Goal: Transaction & Acquisition: Purchase product/service

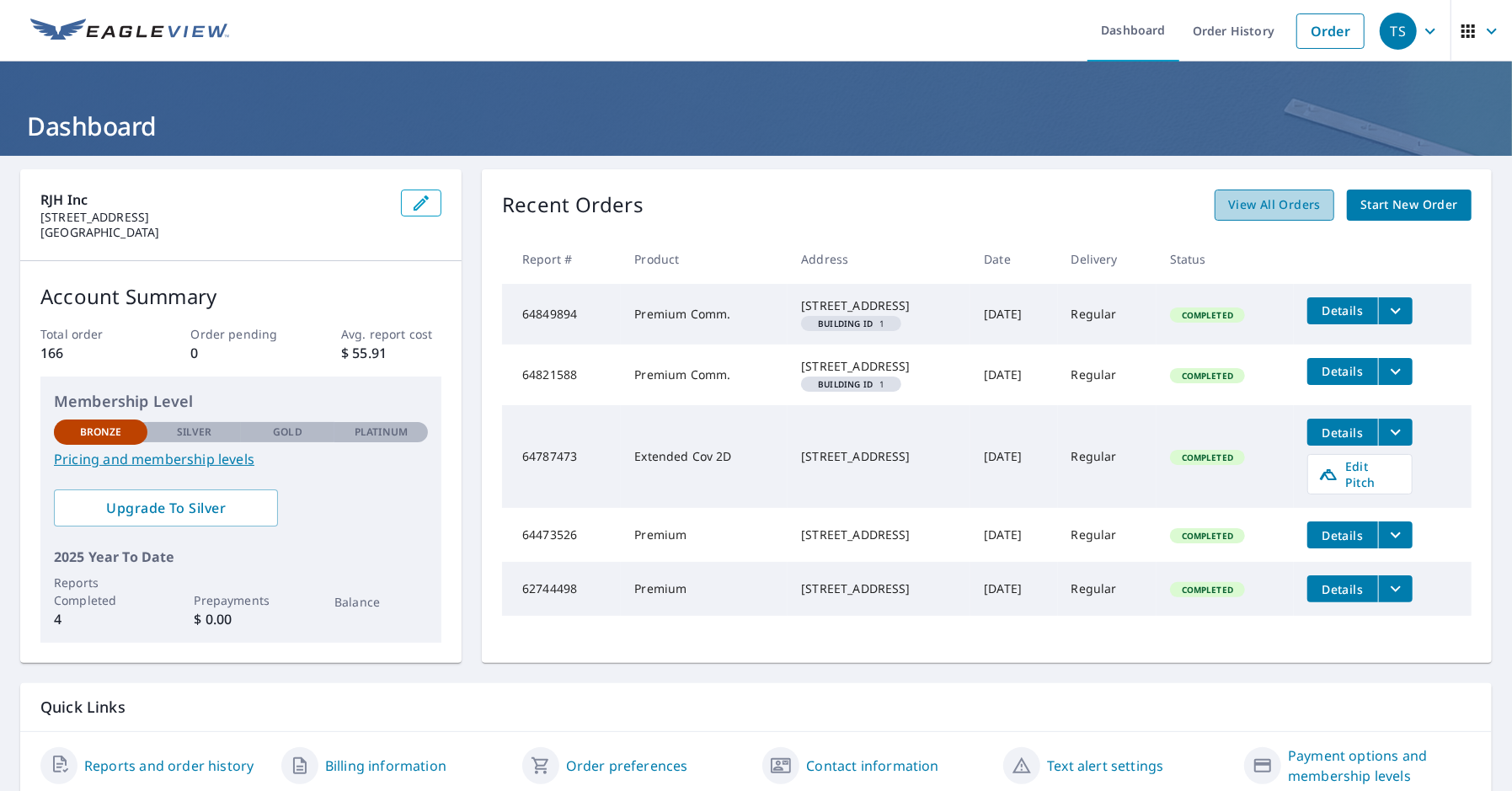
click at [875, 204] on span "View All Orders" at bounding box center [1274, 205] width 93 height 21
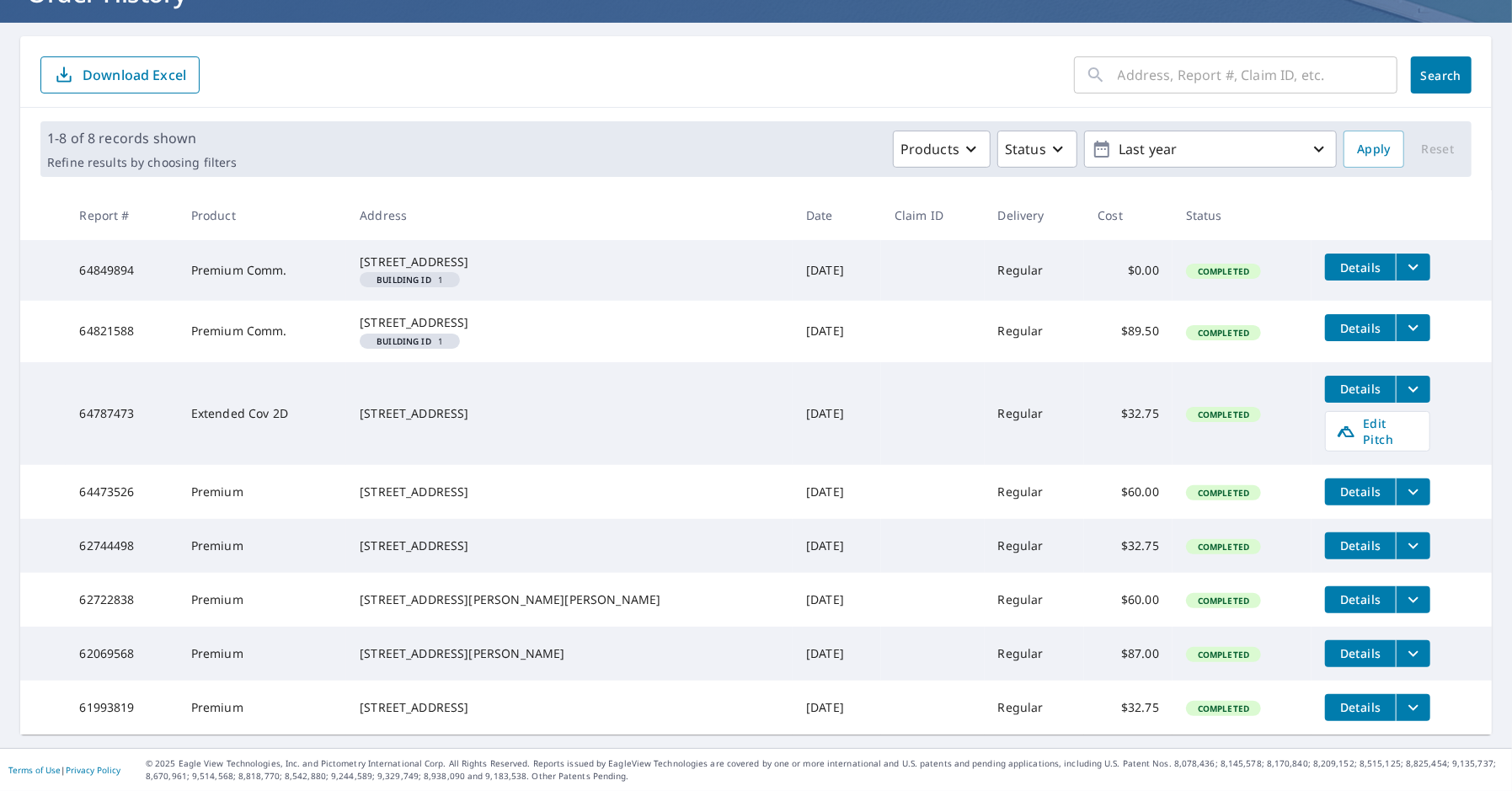
scroll to position [187, 0]
click at [875, 135] on p "Last year" at bounding box center [1210, 149] width 197 height 29
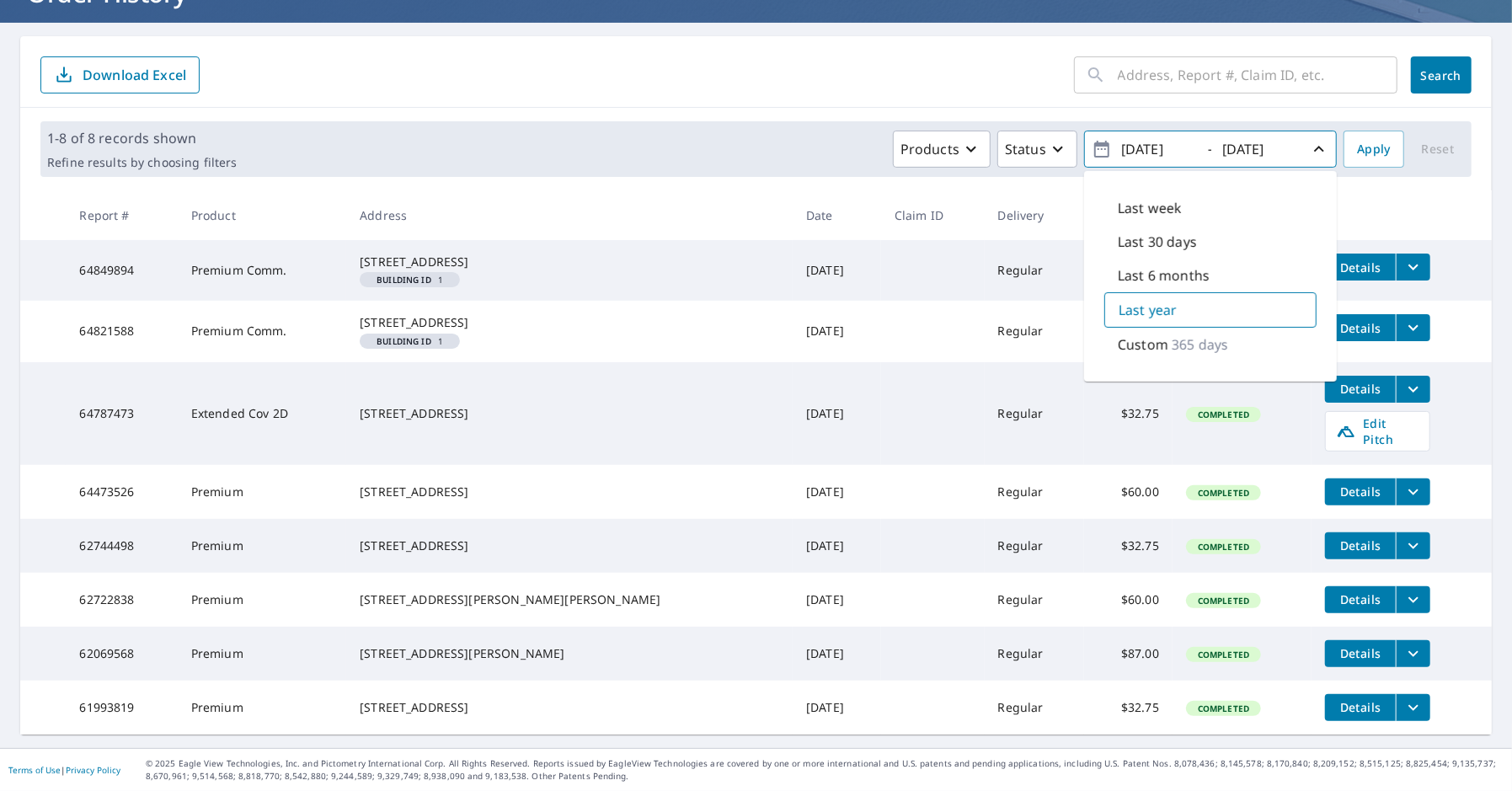
click at [875, 334] on p "Custom" at bounding box center [1143, 344] width 51 height 21
click at [875, 139] on icon "button" at bounding box center [1319, 149] width 21 height 21
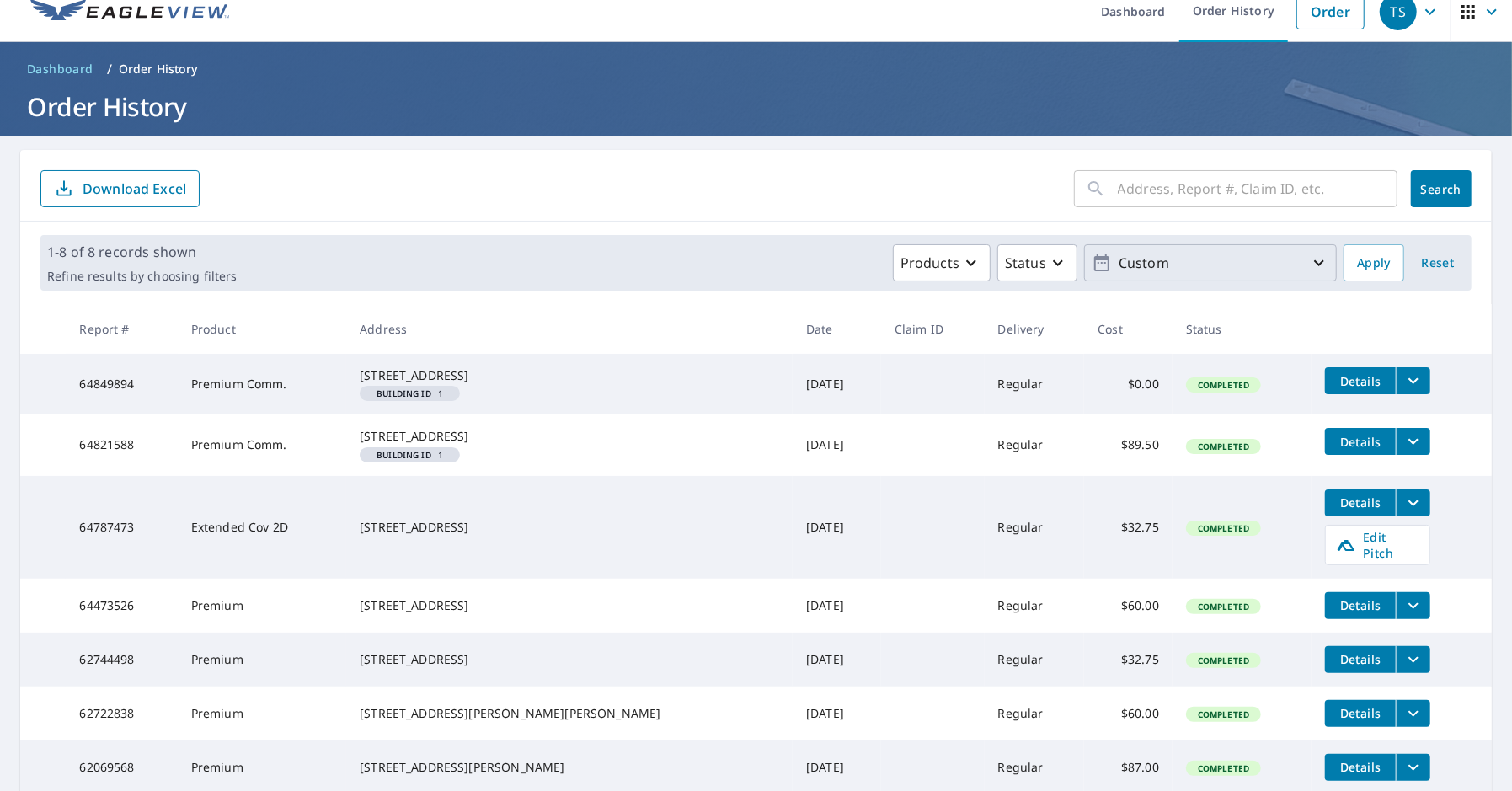
scroll to position [0, 0]
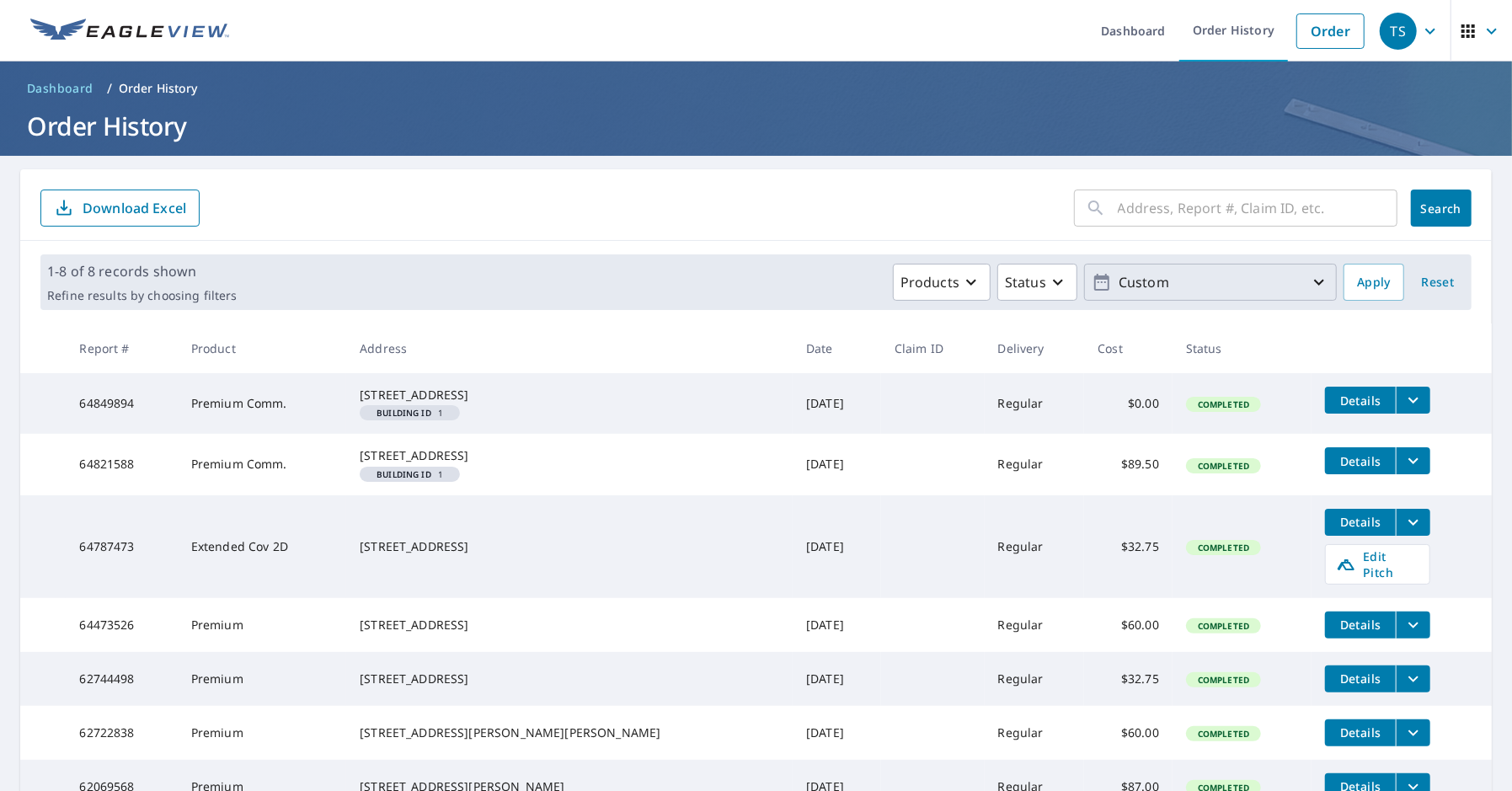
click at [875, 206] on input "text" at bounding box center [1258, 208] width 280 height 47
type input "[GEOGRAPHIC_DATA]"
click at [875, 206] on span "Search" at bounding box center [1441, 209] width 34 height 16
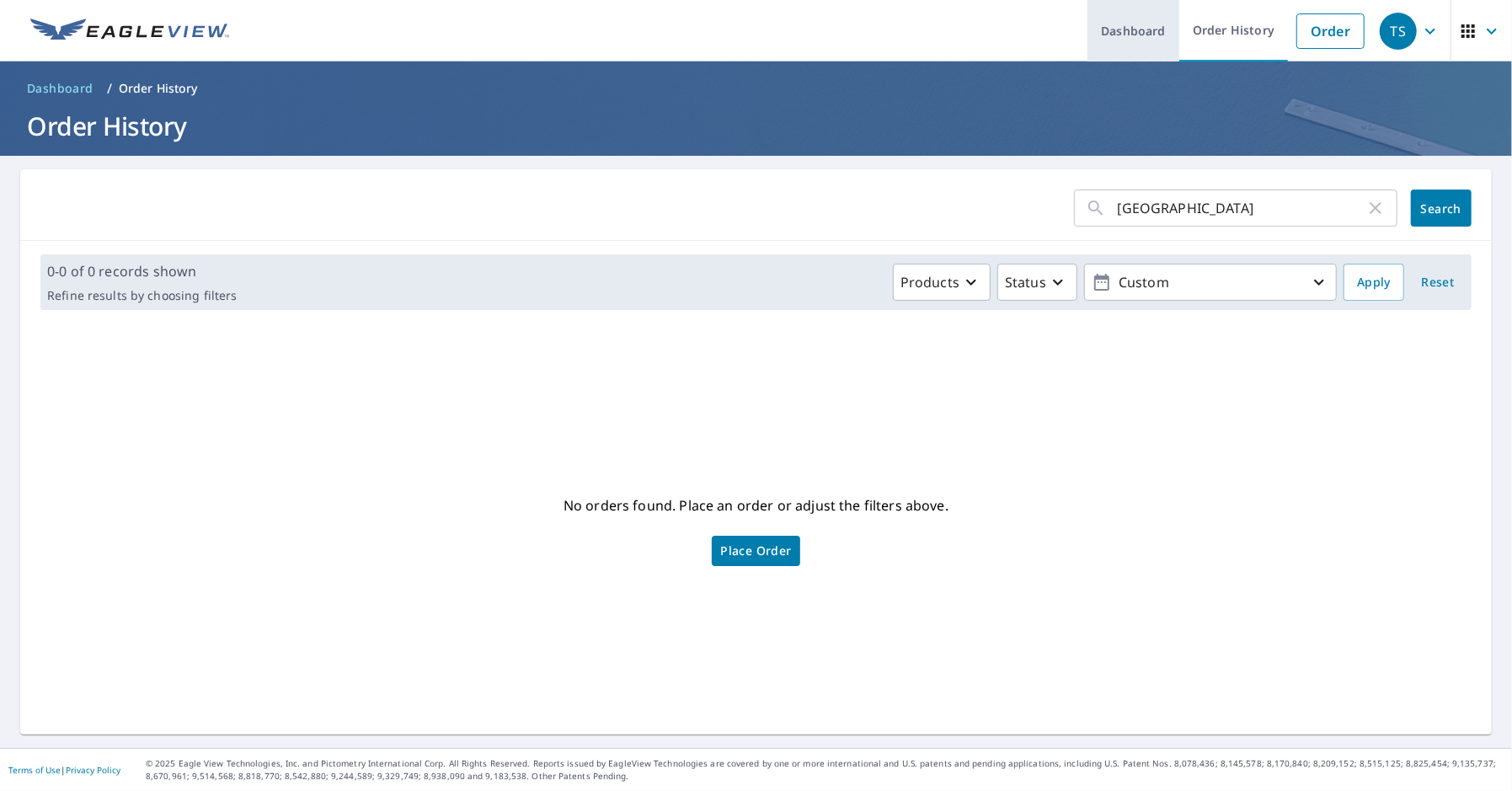
click at [875, 38] on link "Dashboard" at bounding box center [1133, 30] width 92 height 62
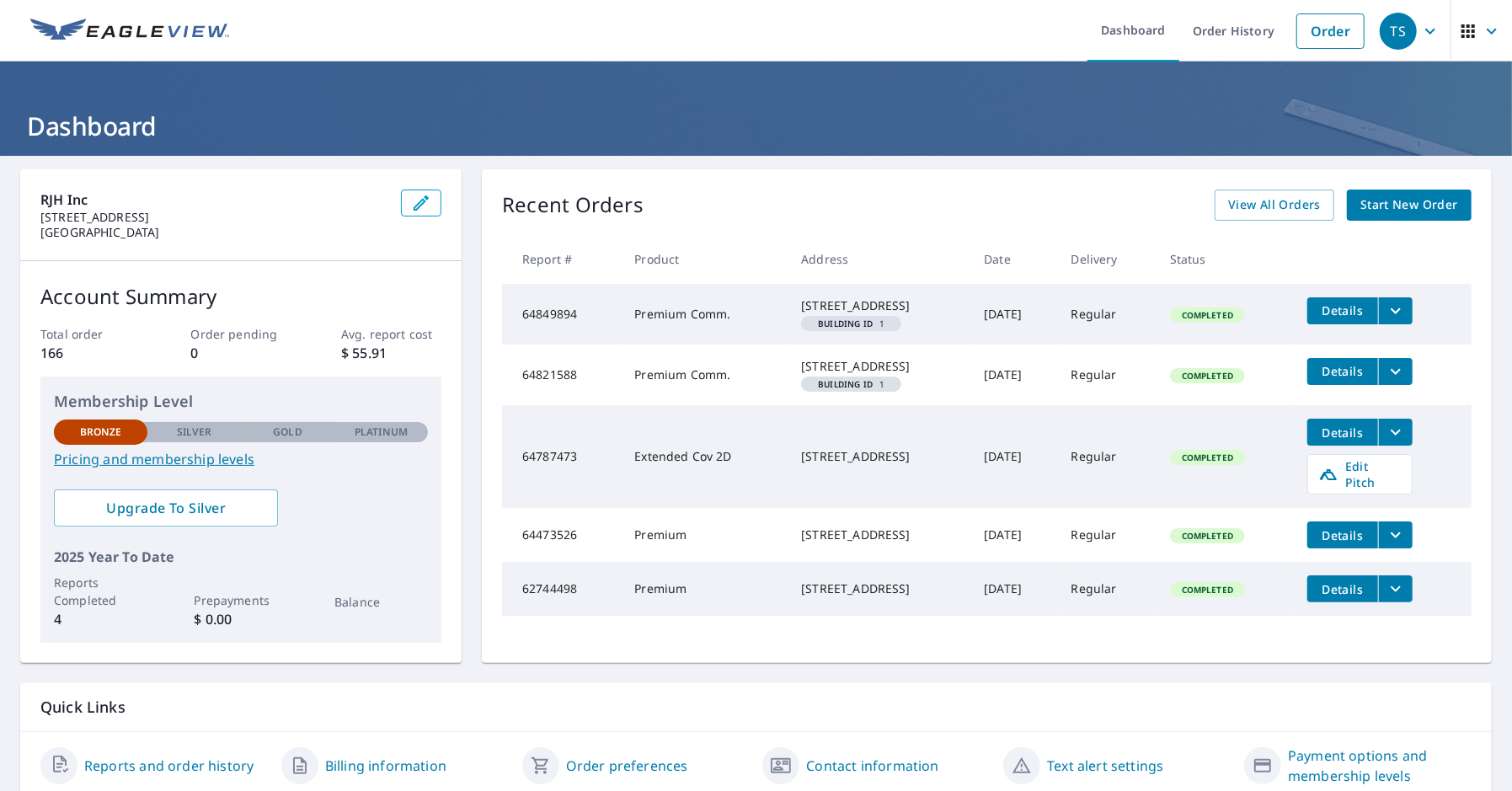
click at [875, 316] on icon "filesDropdownBtn-64849894" at bounding box center [1395, 310] width 21 height 21
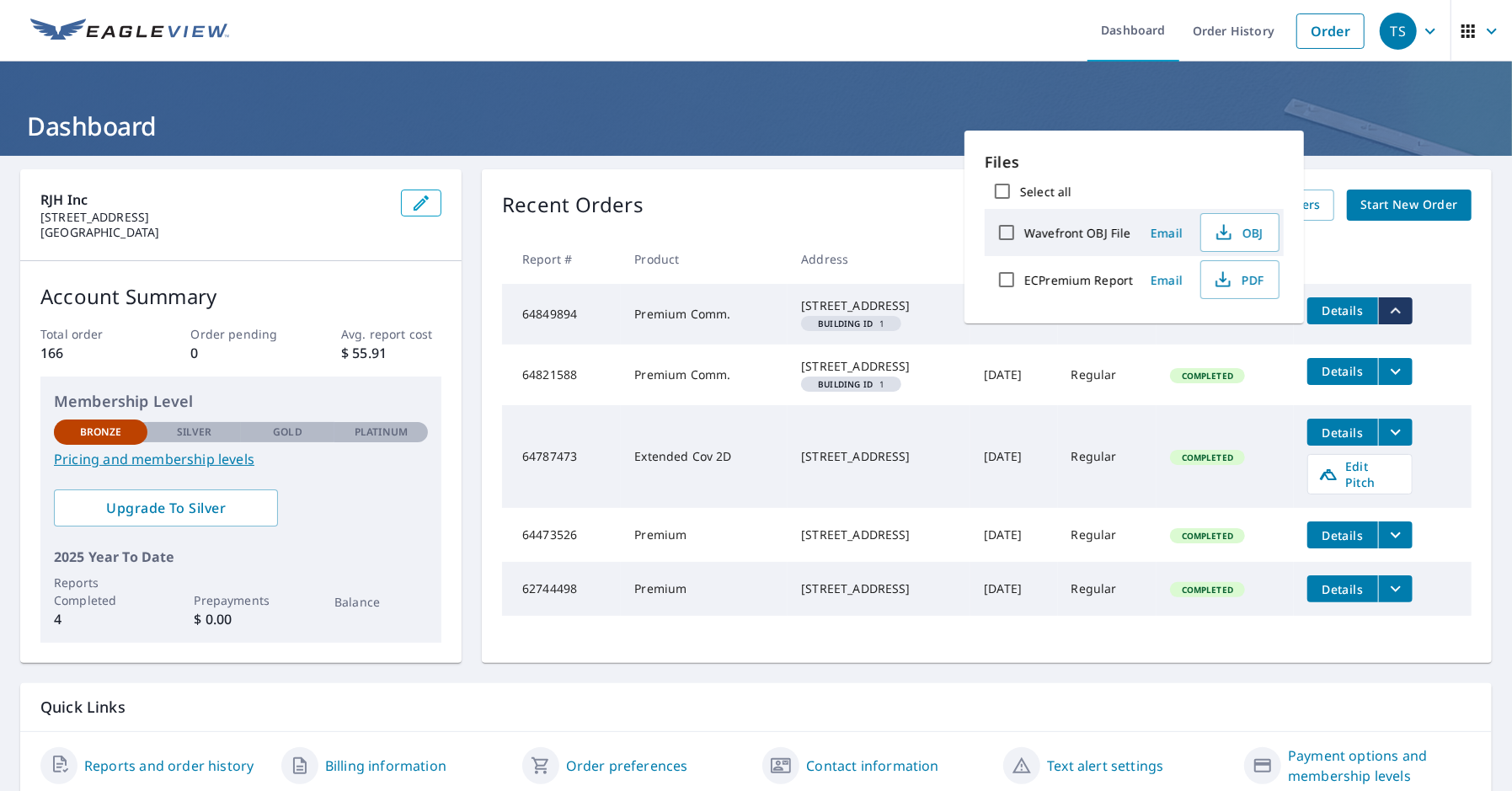
click at [875, 316] on icon "filesDropdownBtn-64849894" at bounding box center [1395, 310] width 21 height 21
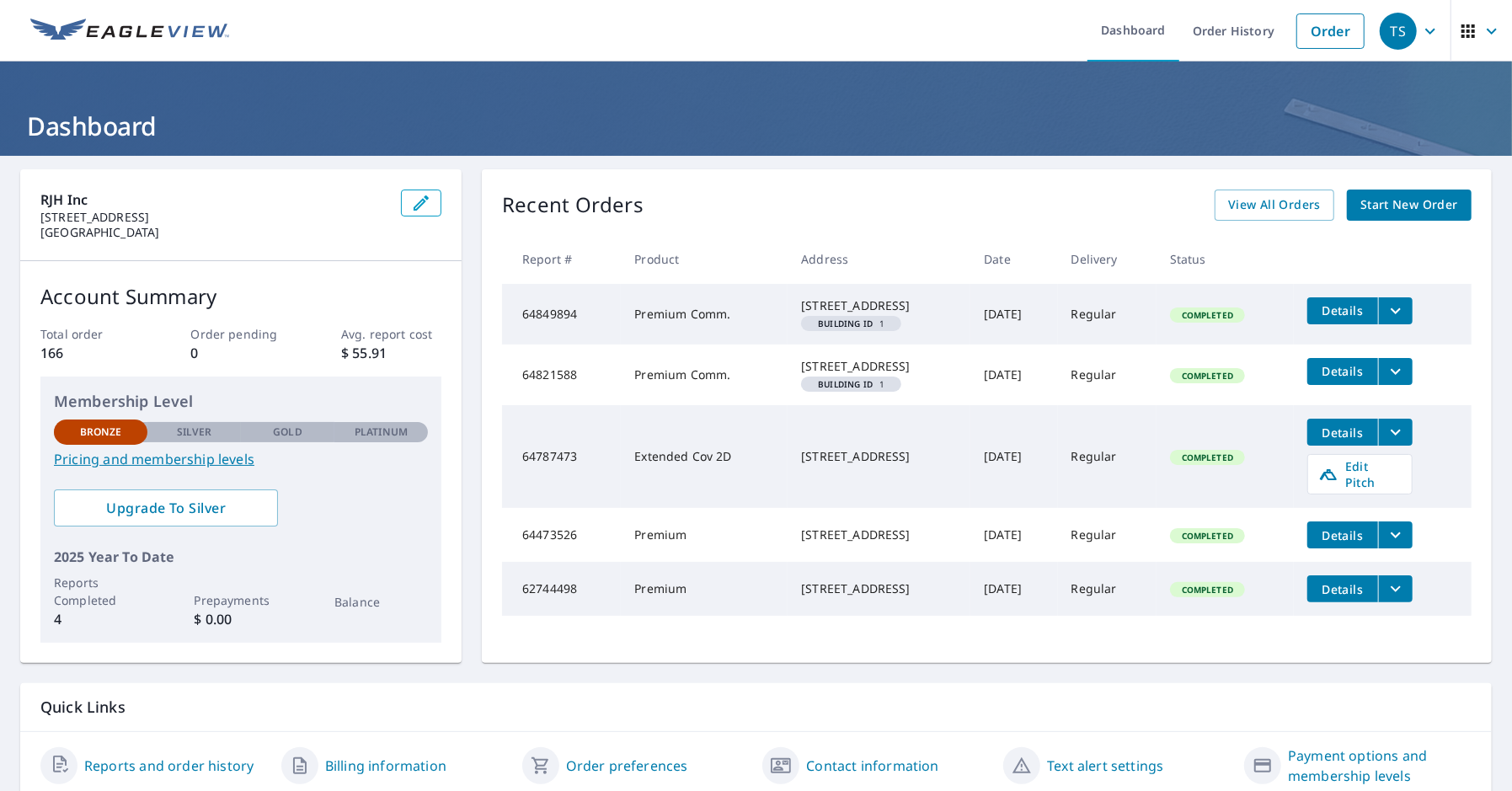
click at [875, 199] on span "Start New Order" at bounding box center [1409, 205] width 98 height 21
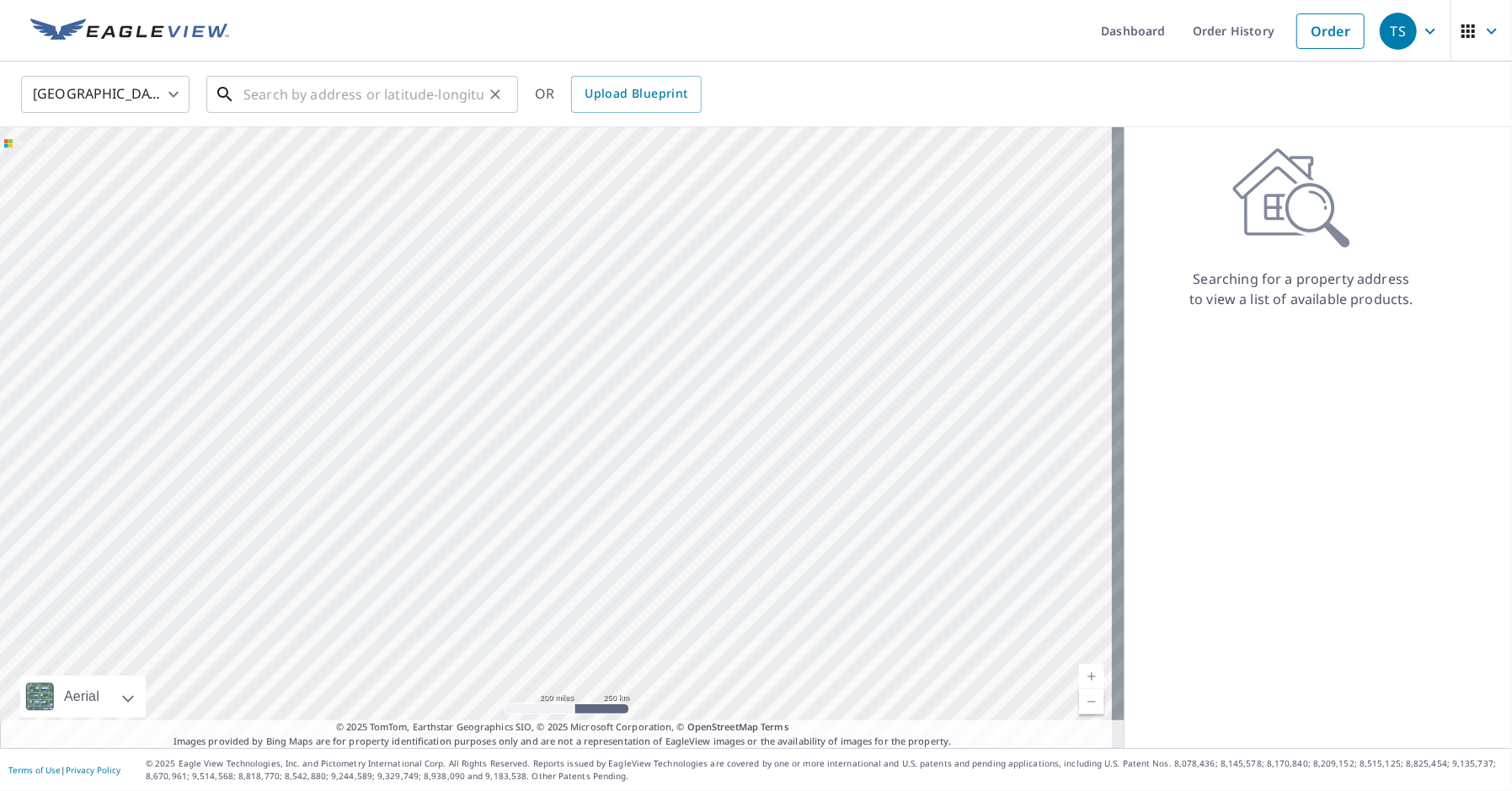
click at [351, 92] on input "text" at bounding box center [363, 94] width 240 height 47
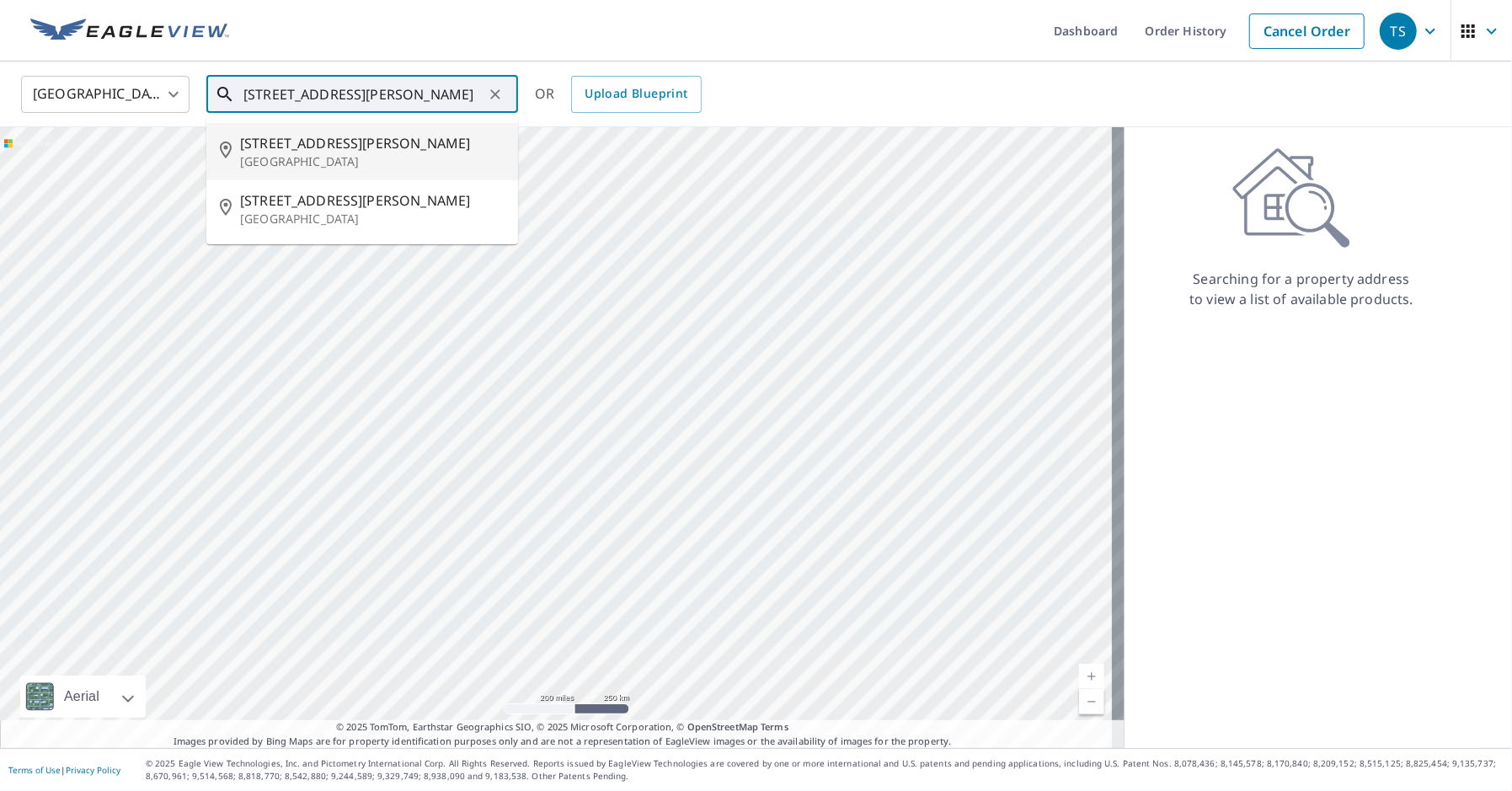
click at [324, 144] on span "[STREET_ADDRESS][PERSON_NAME]" at bounding box center [372, 143] width 265 height 21
type input "[STREET_ADDRESS][PERSON_NAME]"
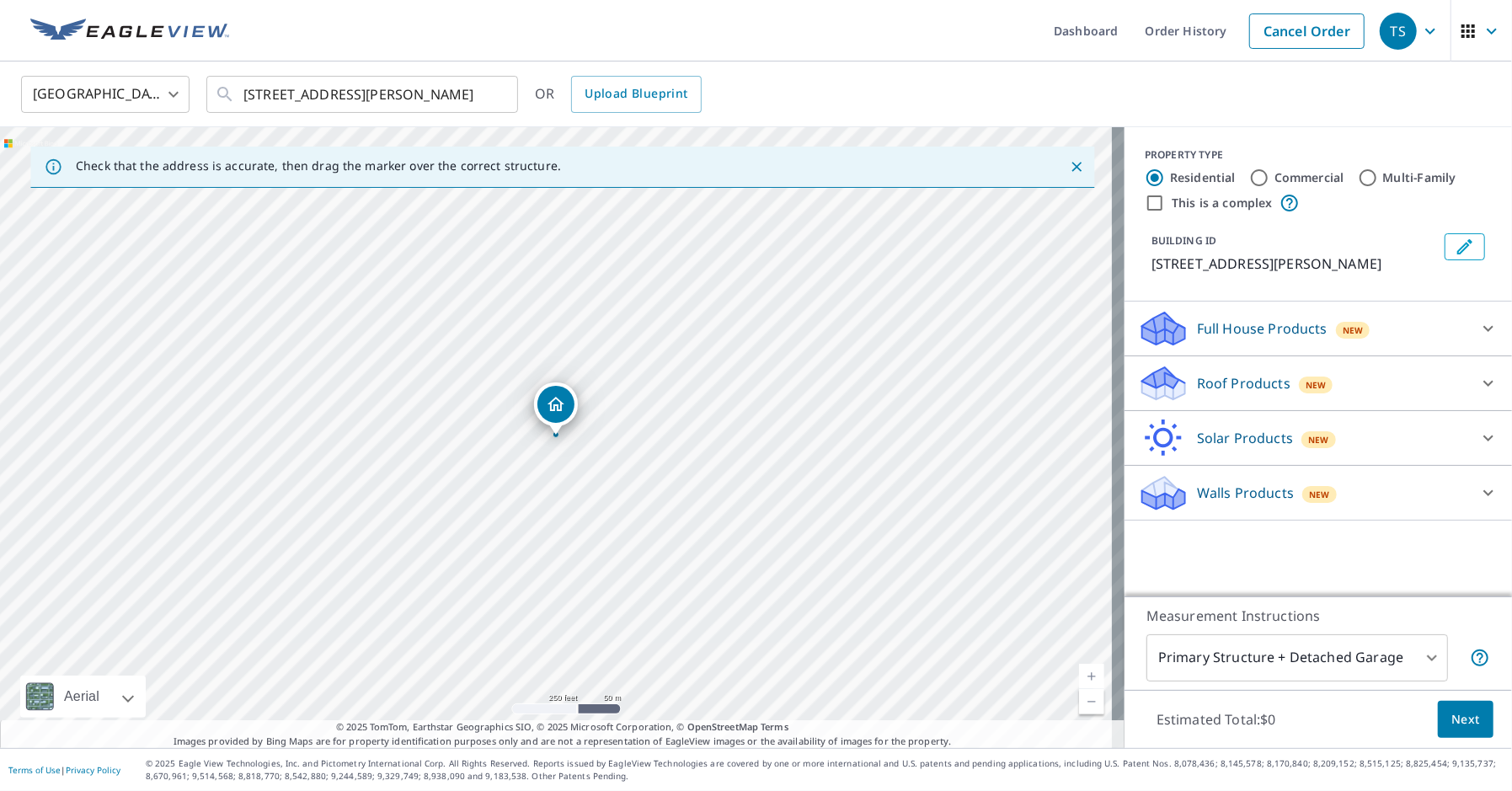
click at [875, 381] on p "Roof Products" at bounding box center [1243, 383] width 94 height 21
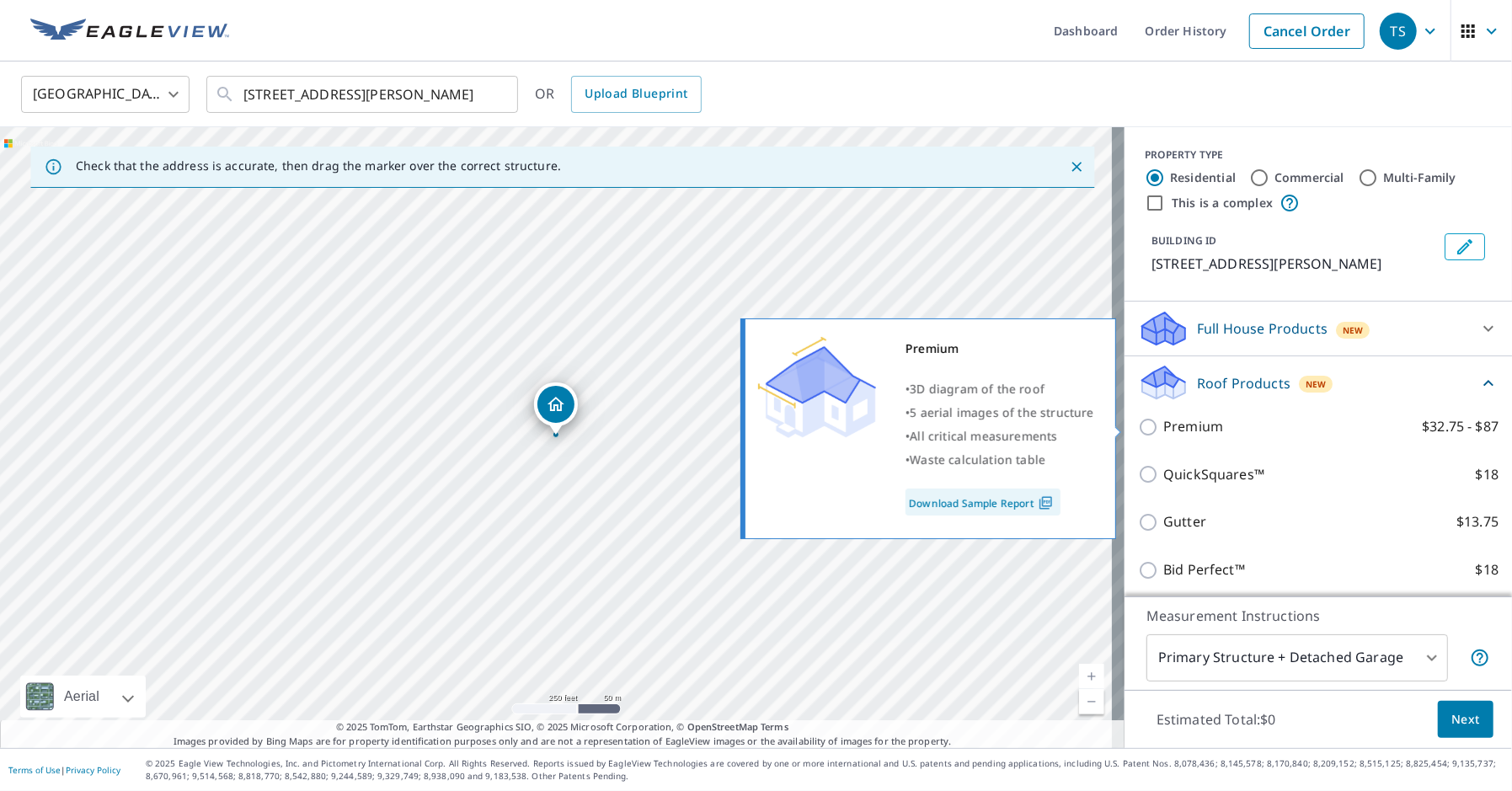
click at [875, 427] on p "Premium" at bounding box center [1193, 427] width 60 height 21
click at [875, 427] on input "Premium $32.75 - $87" at bounding box center [1150, 427] width 25 height 21
checkbox input "true"
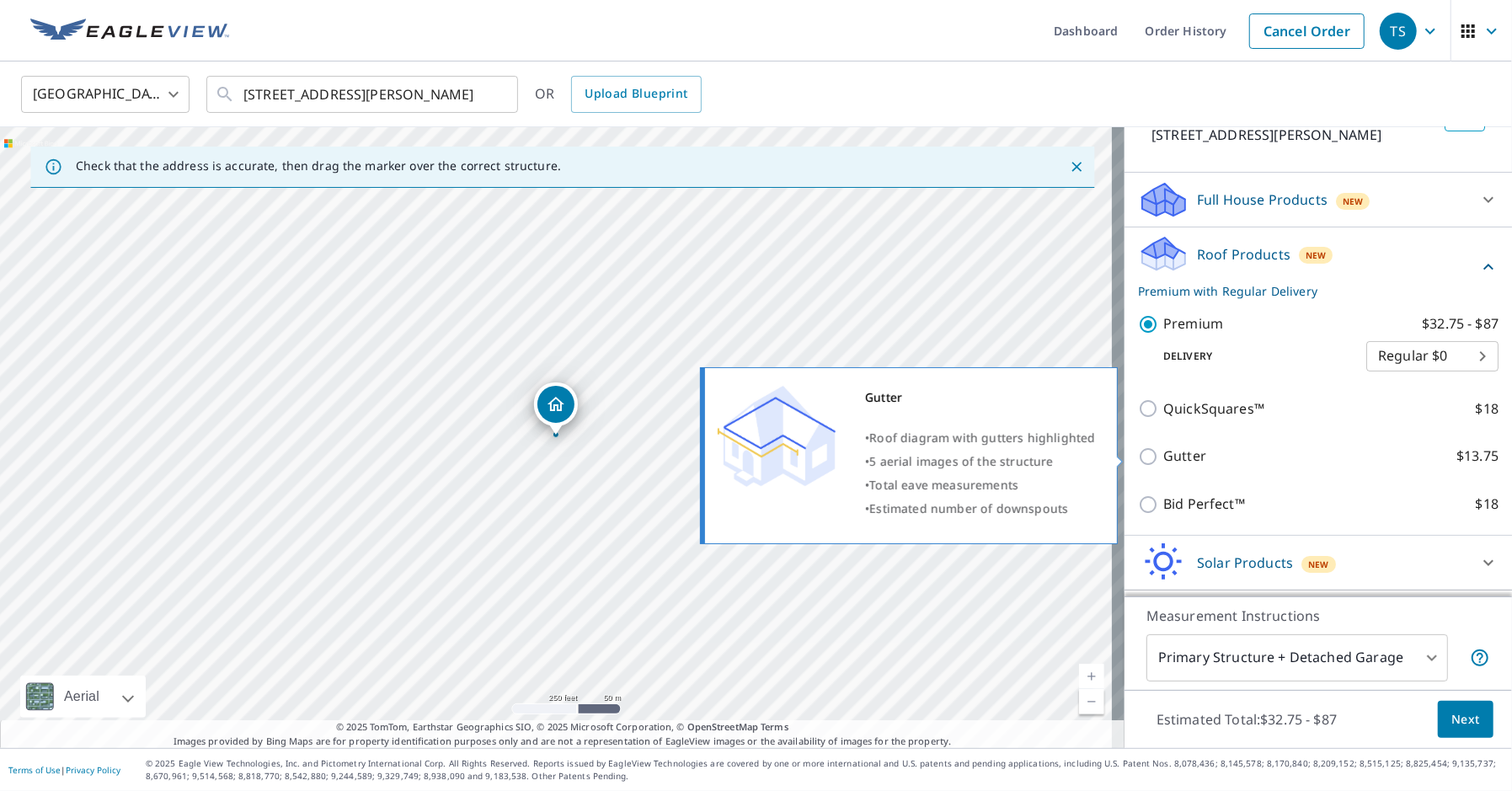
scroll to position [176, 0]
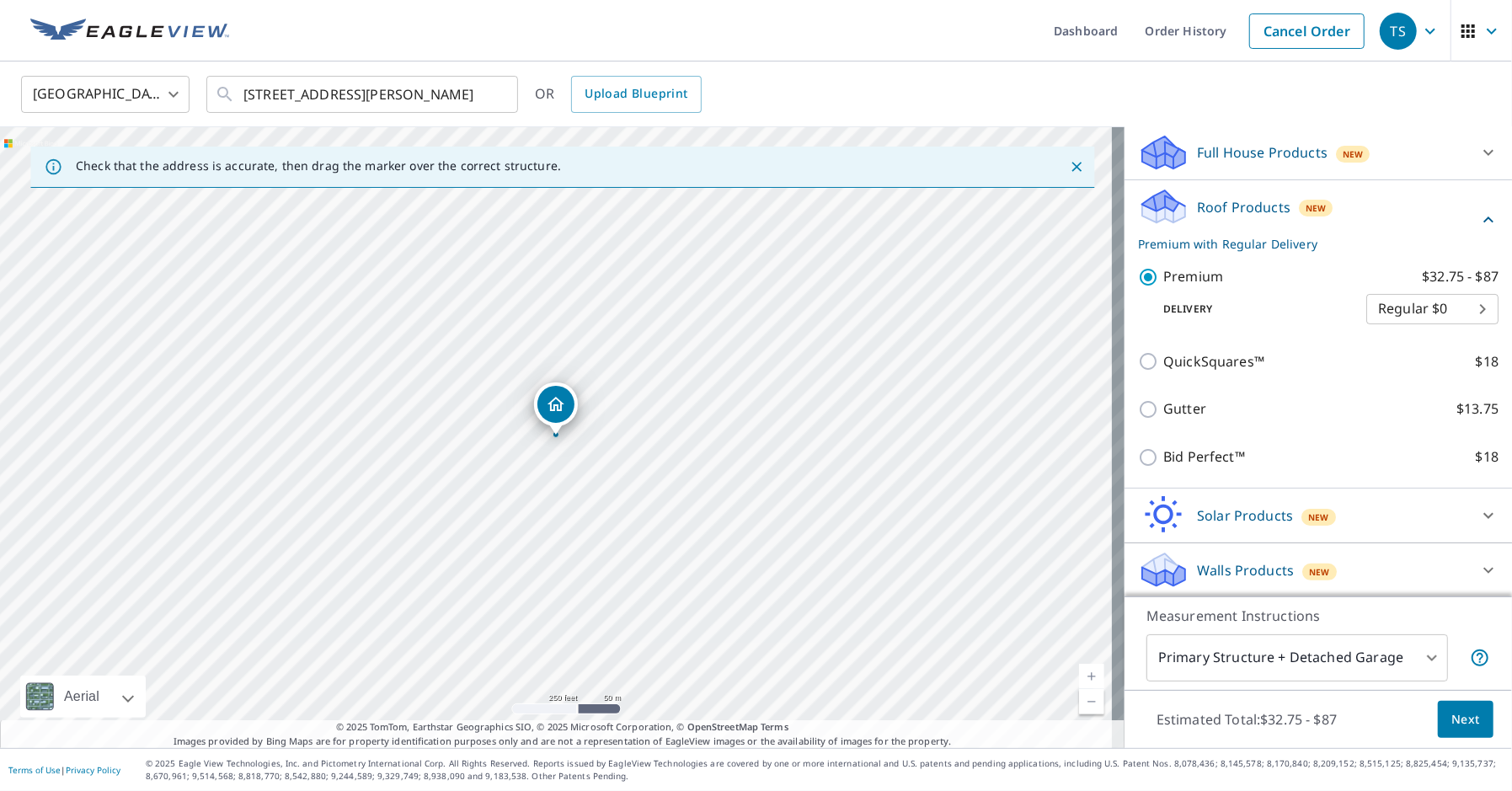
click at [875, 597] on body "TS TS Dashboard Order History Cancel Order TS [GEOGRAPHIC_DATA] [GEOGRAPHIC_DAT…" at bounding box center [756, 395] width 1512 height 791
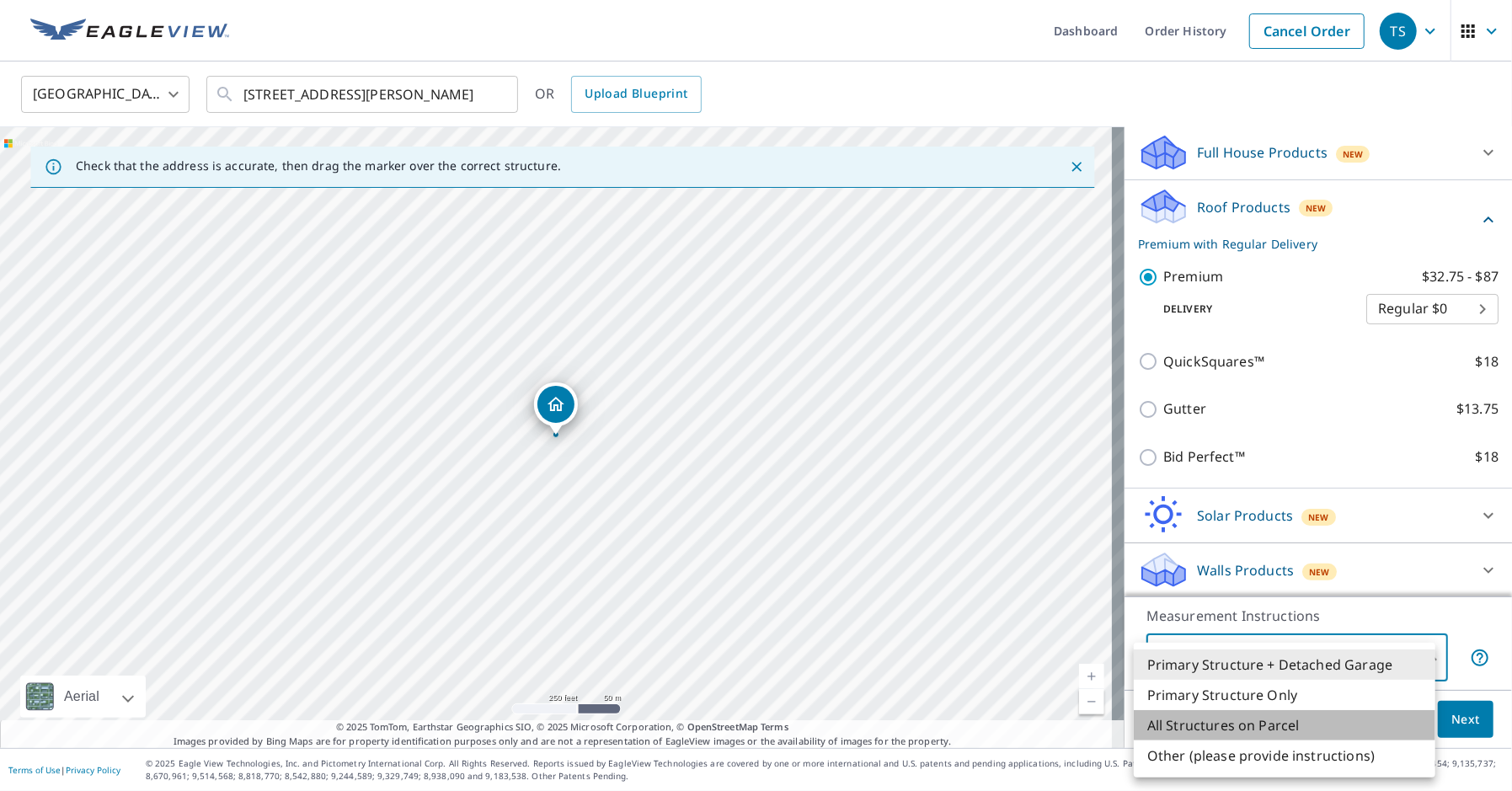
click at [875, 597] on li "All Structures on Parcel" at bounding box center [1284, 725] width 301 height 30
type input "3"
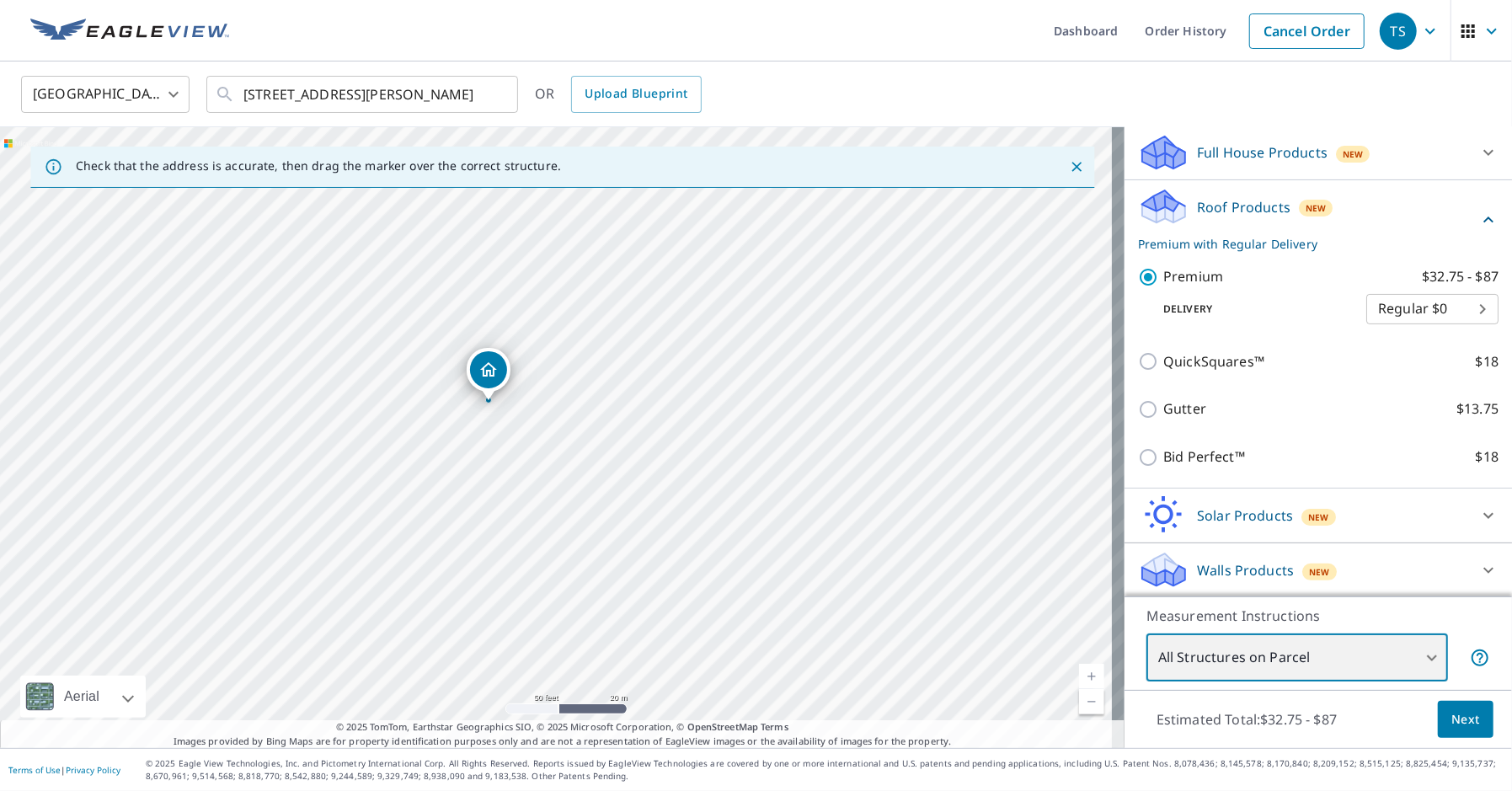
drag, startPoint x: 572, startPoint y: 357, endPoint x: 526, endPoint y: 480, distance: 131.3
click at [526, 480] on div "[STREET_ADDRESS][PERSON_NAME]" at bounding box center [562, 438] width 1124 height 621
click at [586, 467] on div "[STREET_ADDRESS][PERSON_NAME]" at bounding box center [562, 438] width 1124 height 621
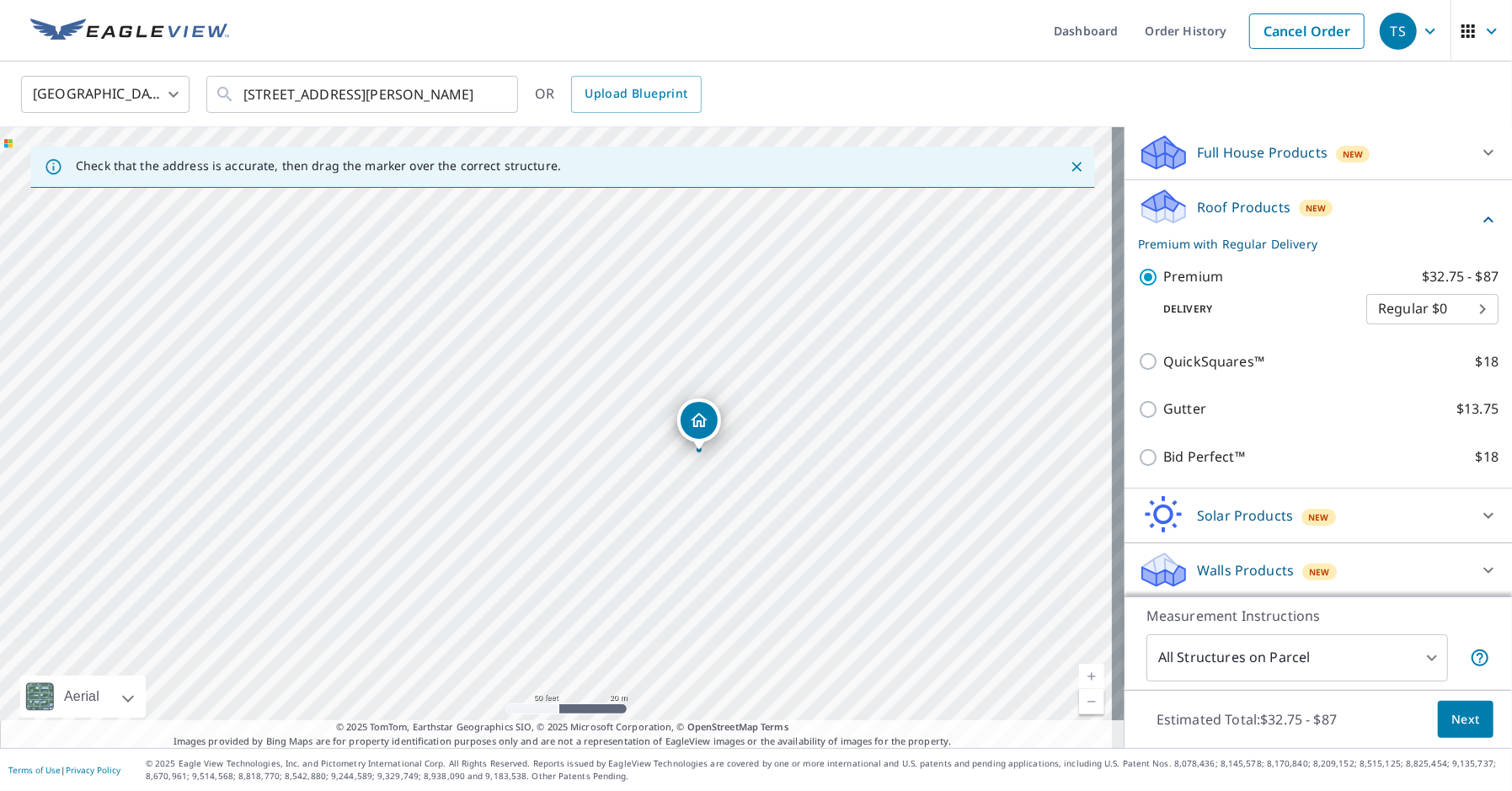
drag, startPoint x: 552, startPoint y: 403, endPoint x: 694, endPoint y: 419, distance: 142.9
click at [875, 597] on body "TS TS Dashboard Order History Cancel Order TS [GEOGRAPHIC_DATA] [GEOGRAPHIC_DAT…" at bounding box center [756, 395] width 1512 height 791
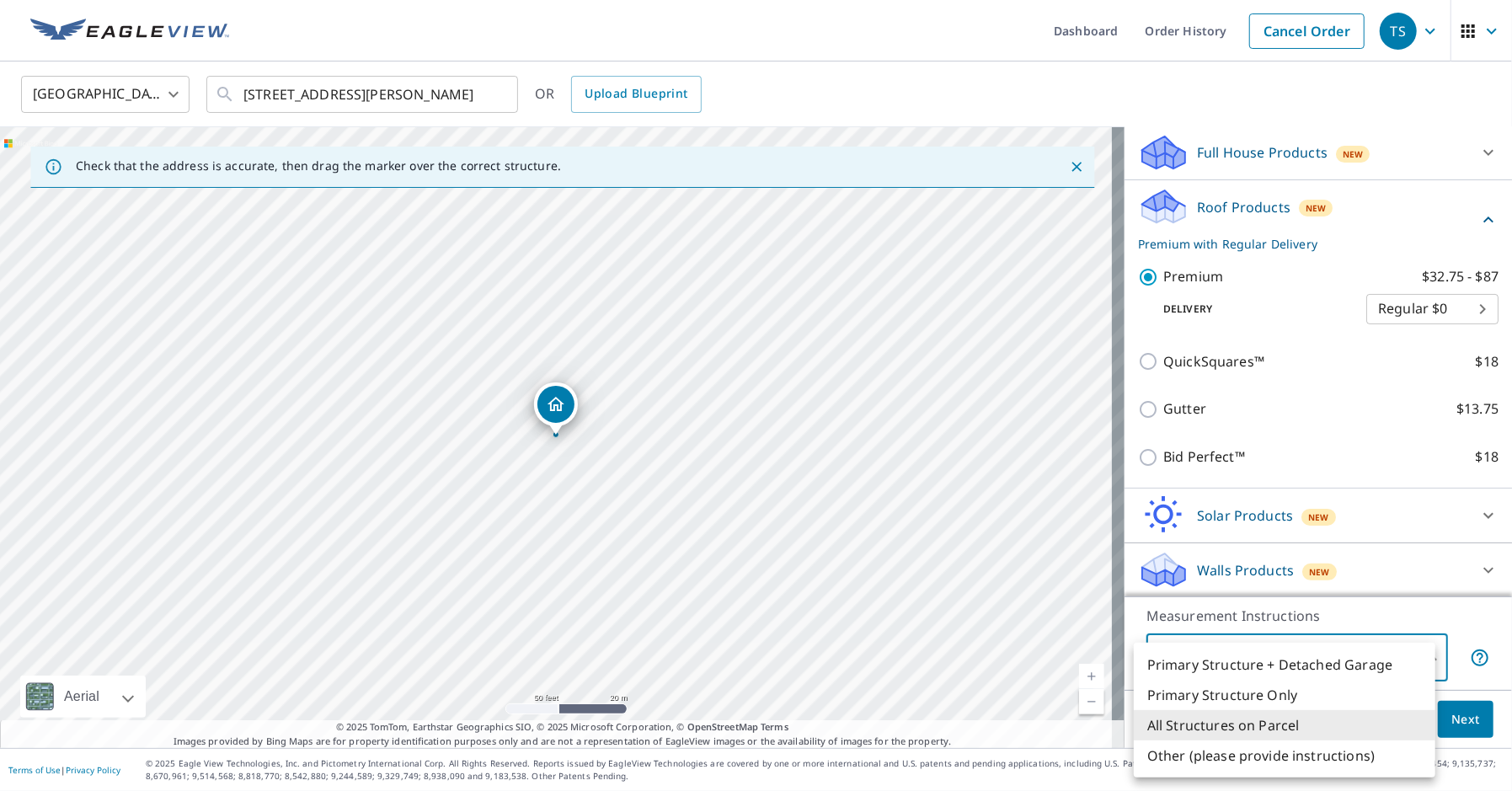
click at [875, 597] on li "All Structures on Parcel" at bounding box center [1284, 725] width 301 height 30
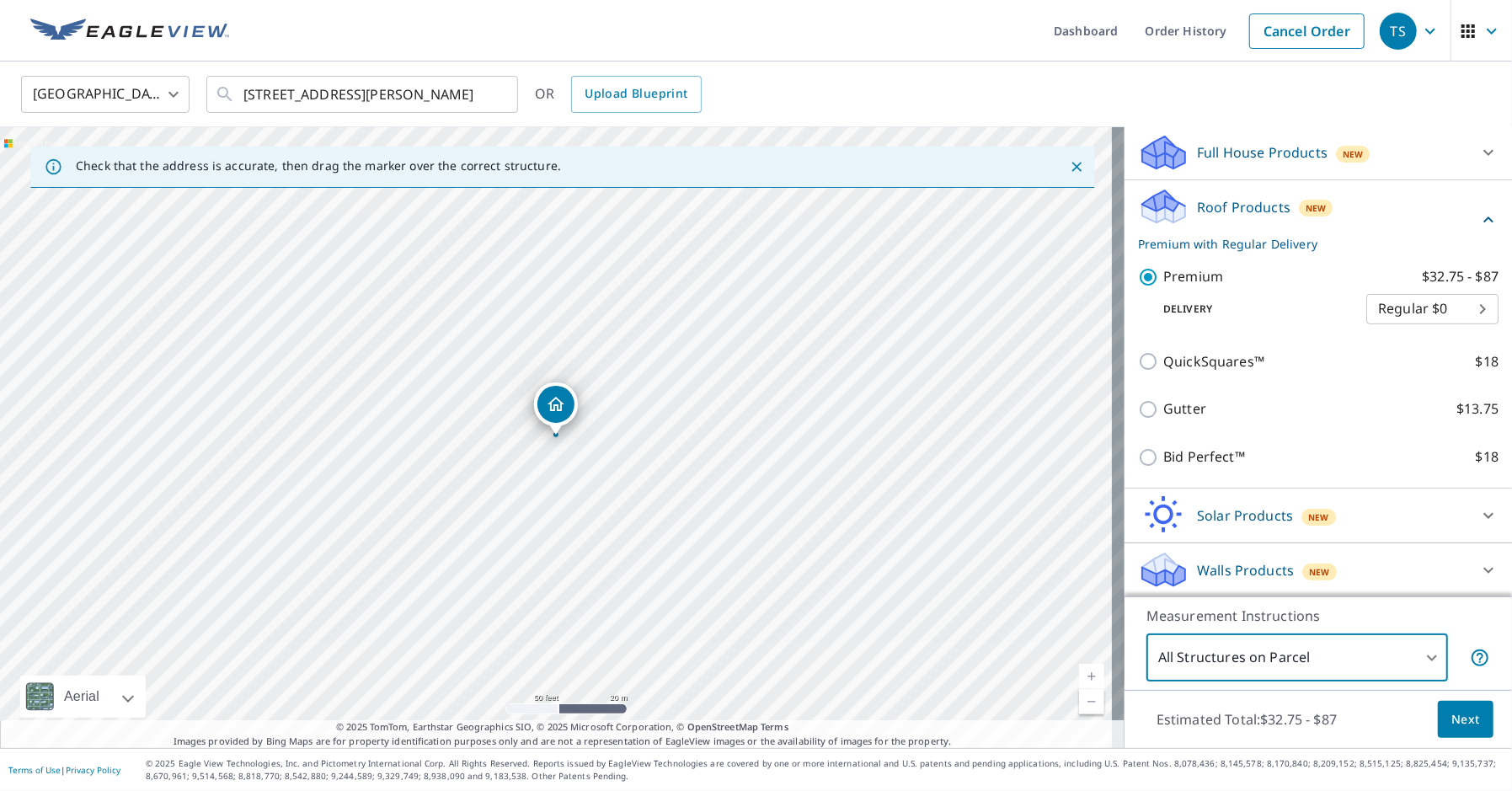
click at [875, 597] on span "Next" at bounding box center [1466, 720] width 29 height 21
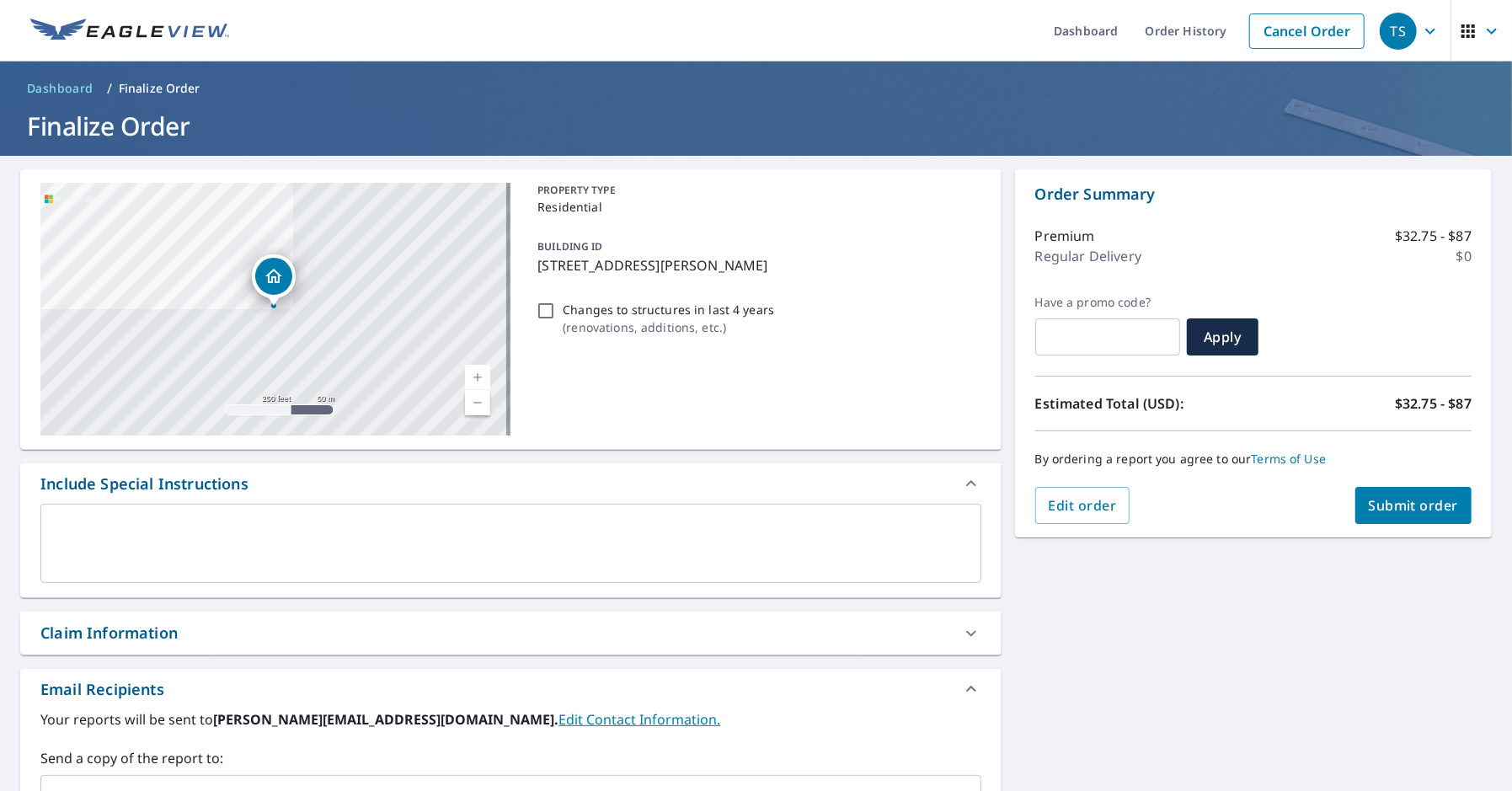
click at [875, 515] on button "Submit order" at bounding box center [1413, 506] width 117 height 37
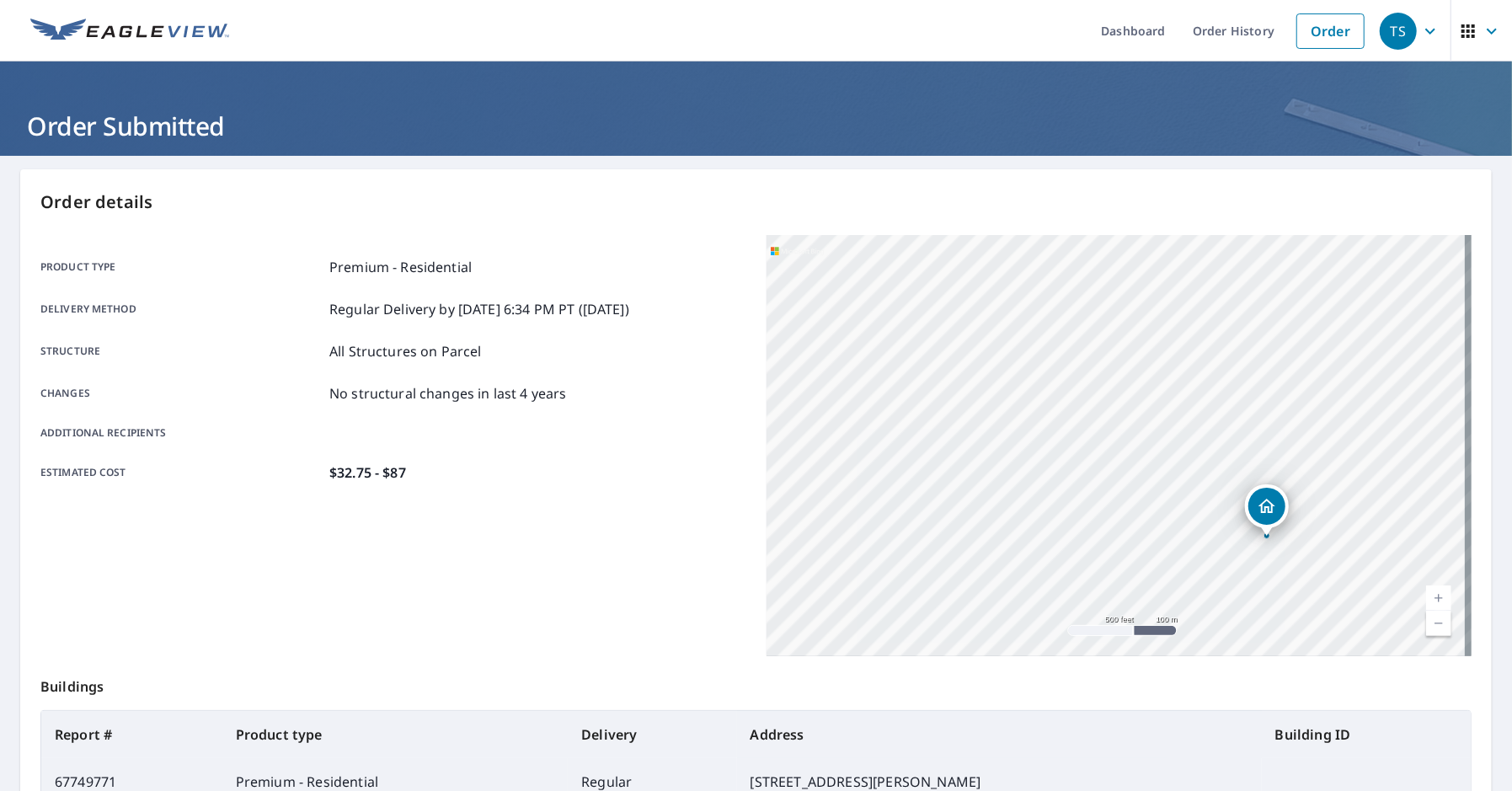
click at [875, 37] on icon "button" at bounding box center [1491, 31] width 21 height 21
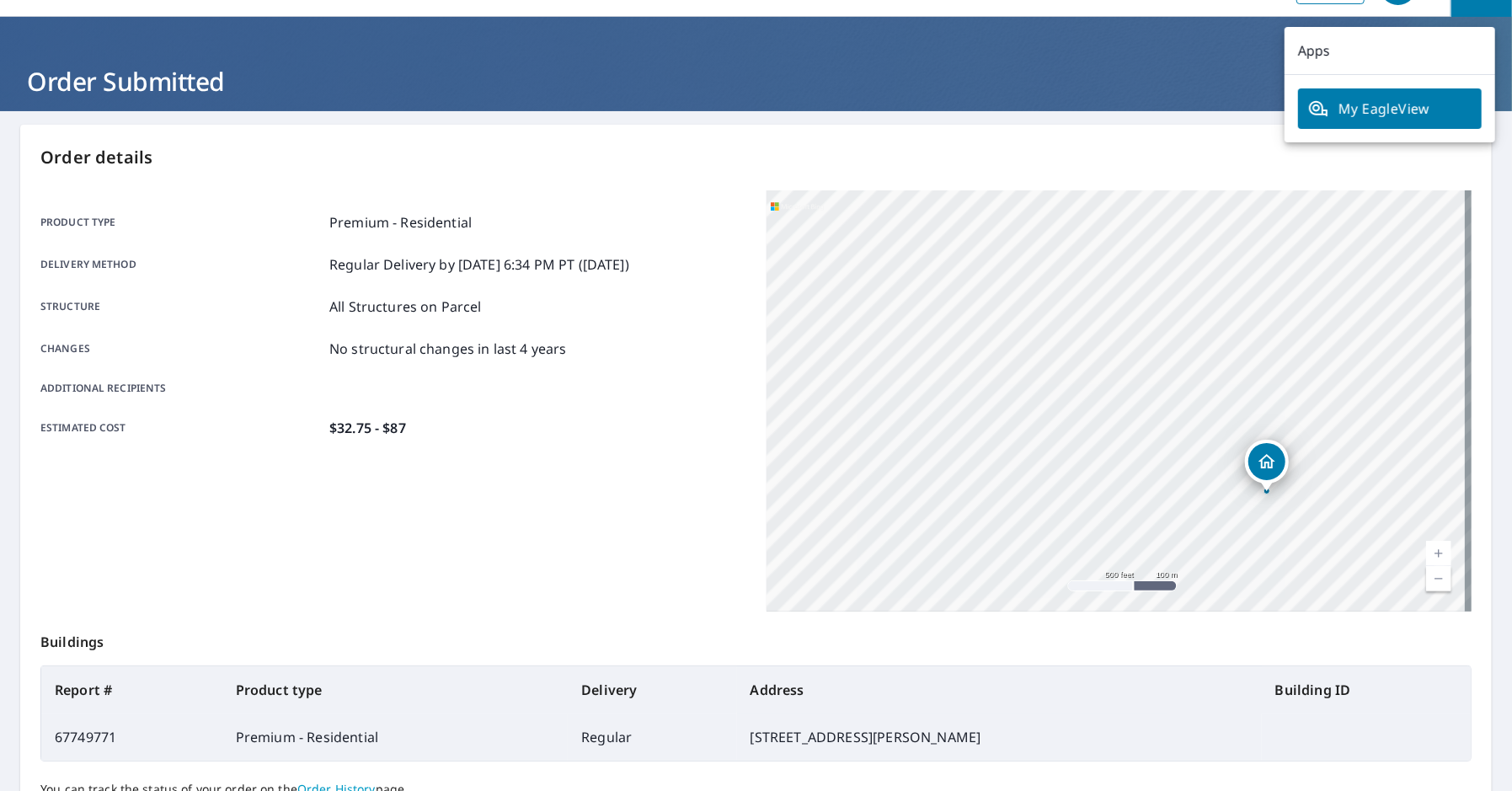
scroll to position [84, 0]
